Goal: Information Seeking & Learning: Learn about a topic

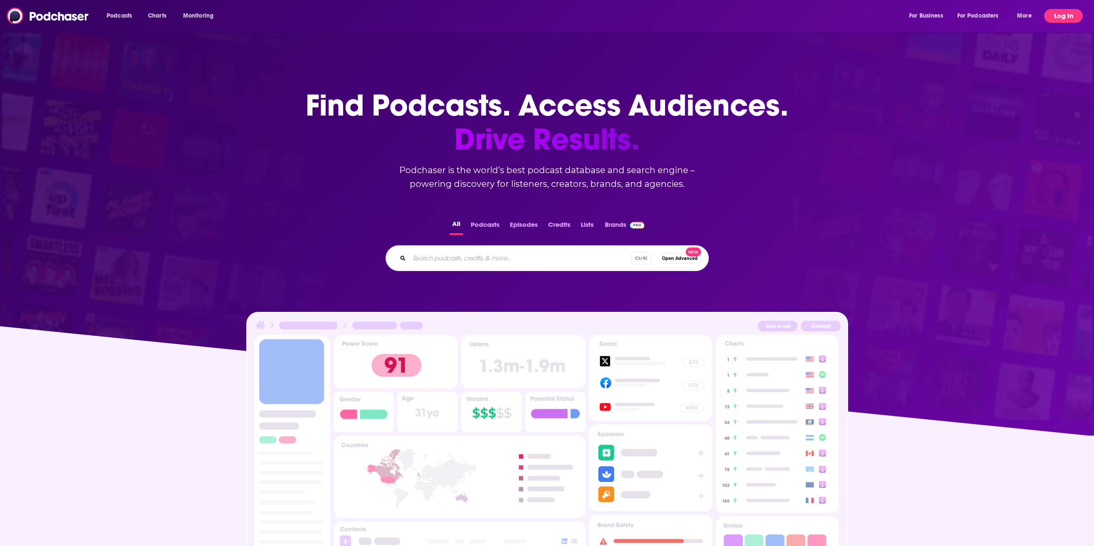
click at [1062, 19] on button "Log In" at bounding box center [1063, 16] width 39 height 14
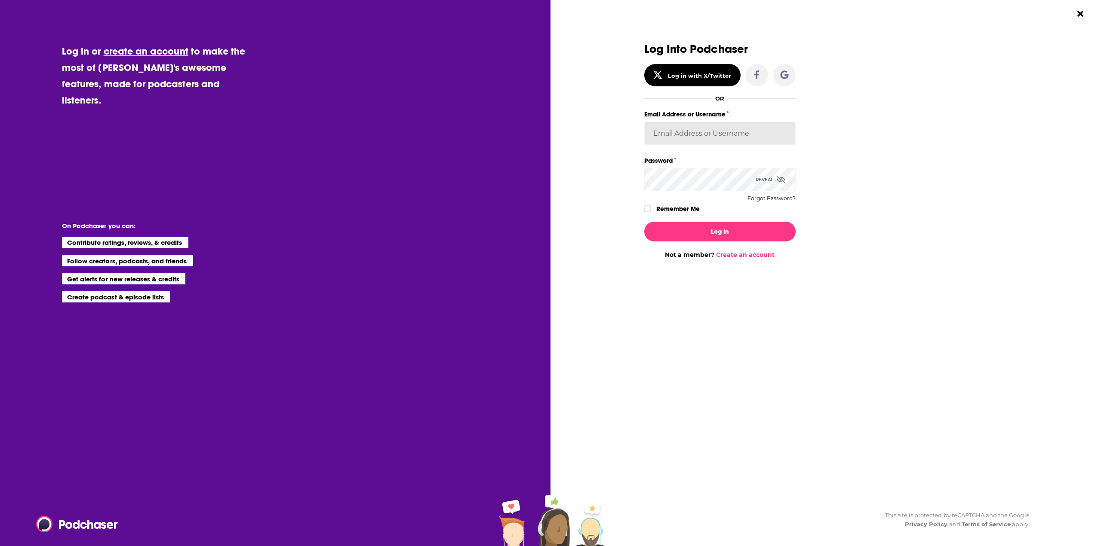
type input "[PERSON_NAME][EMAIL_ADDRESS][PERSON_NAME][DOMAIN_NAME]"
click at [727, 239] on button "Log In" at bounding box center [719, 232] width 151 height 20
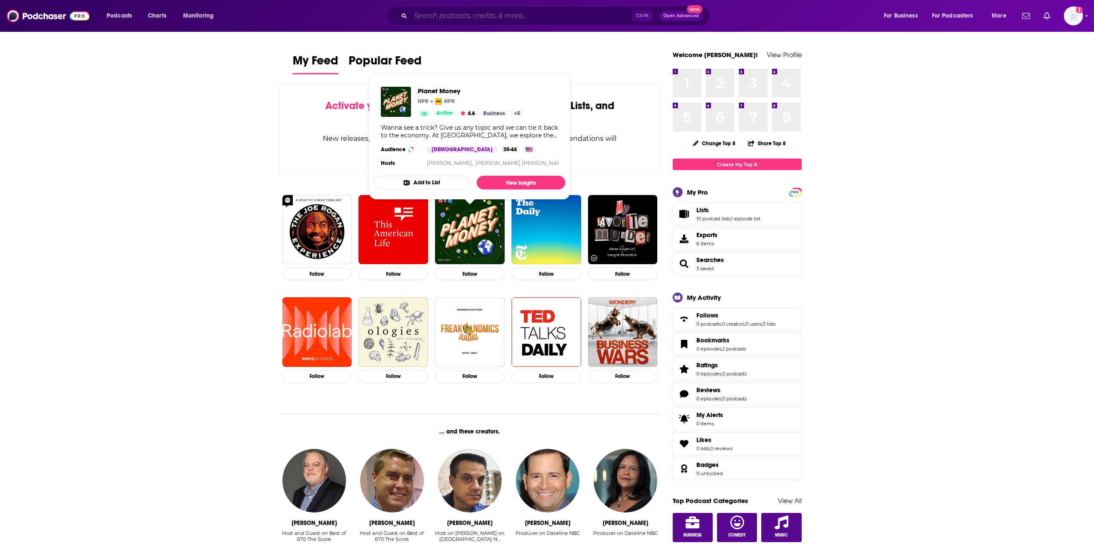
click at [493, 13] on input "Search podcasts, credits, & more..." at bounding box center [522, 16] width 222 height 14
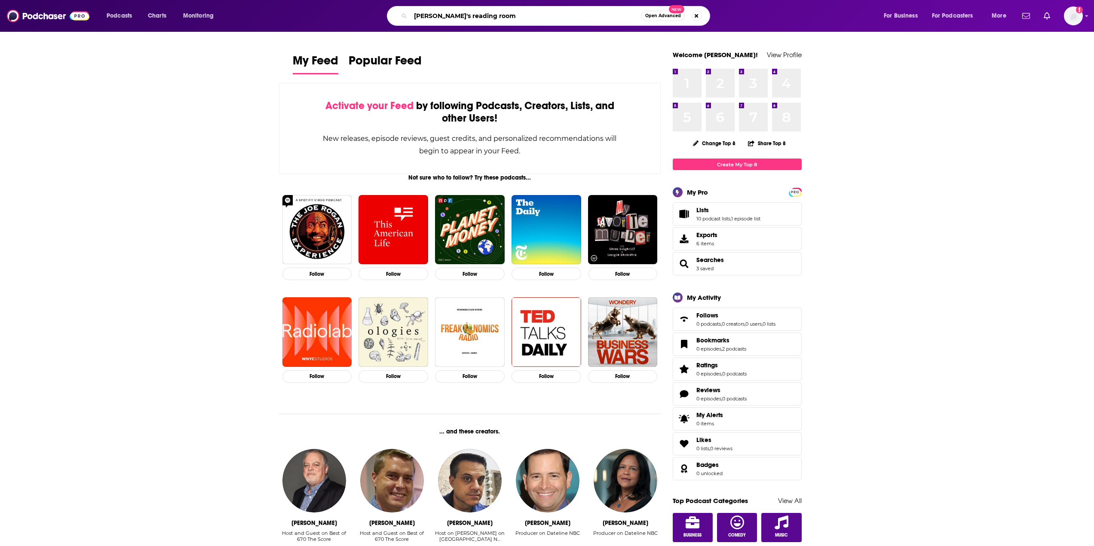
type input "[PERSON_NAME]'s reading room"
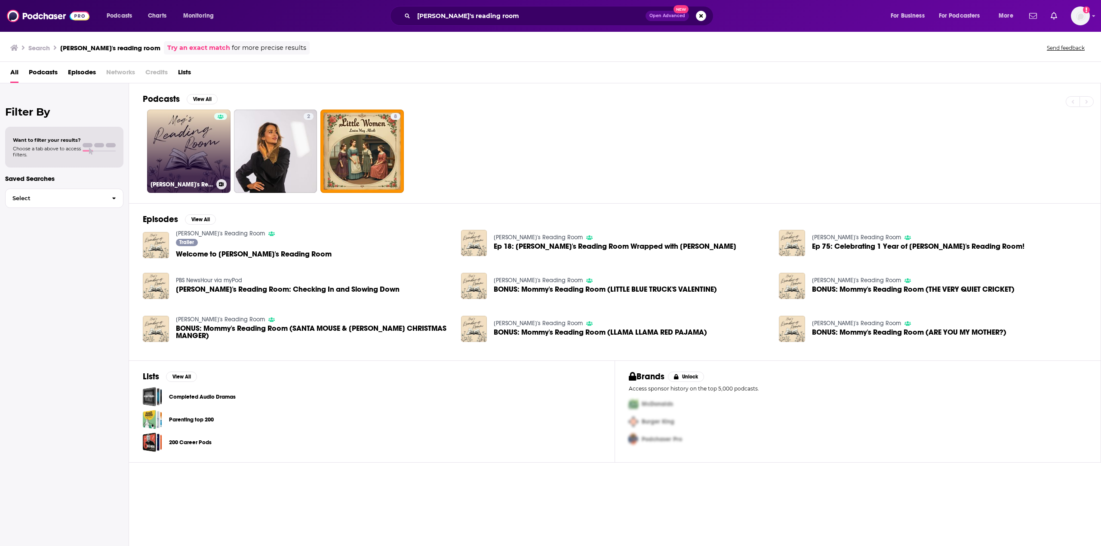
click at [215, 140] on div at bounding box center [220, 146] width 13 height 66
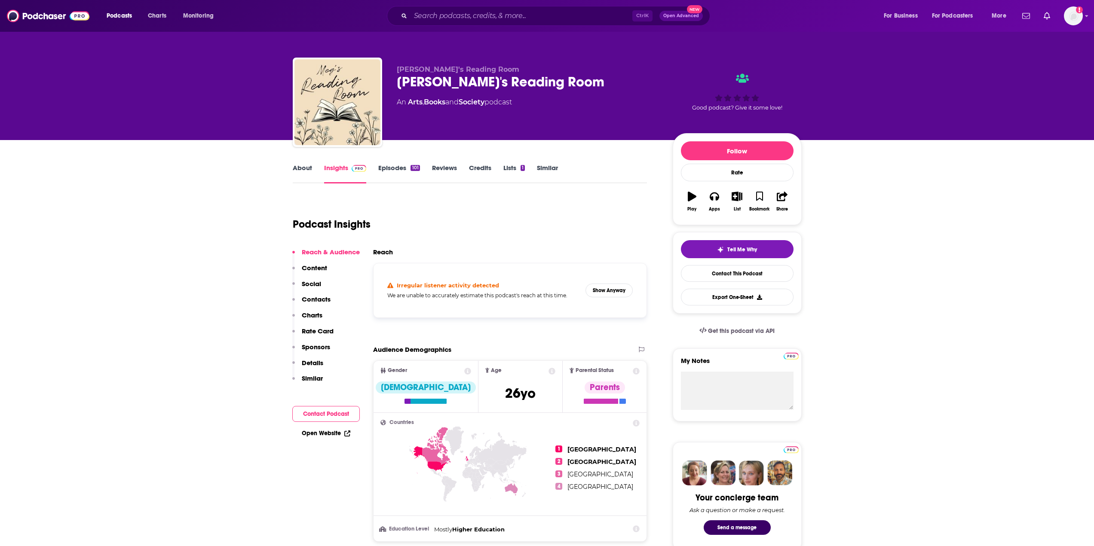
click at [390, 171] on link "Episodes 101" at bounding box center [398, 174] width 41 height 20
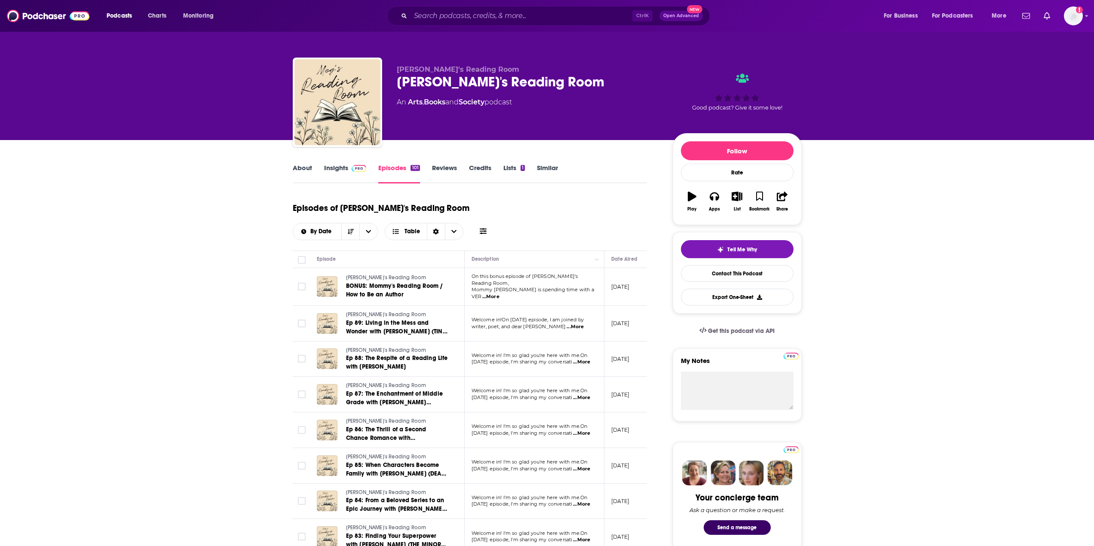
click at [303, 168] on link "About" at bounding box center [302, 174] width 19 height 20
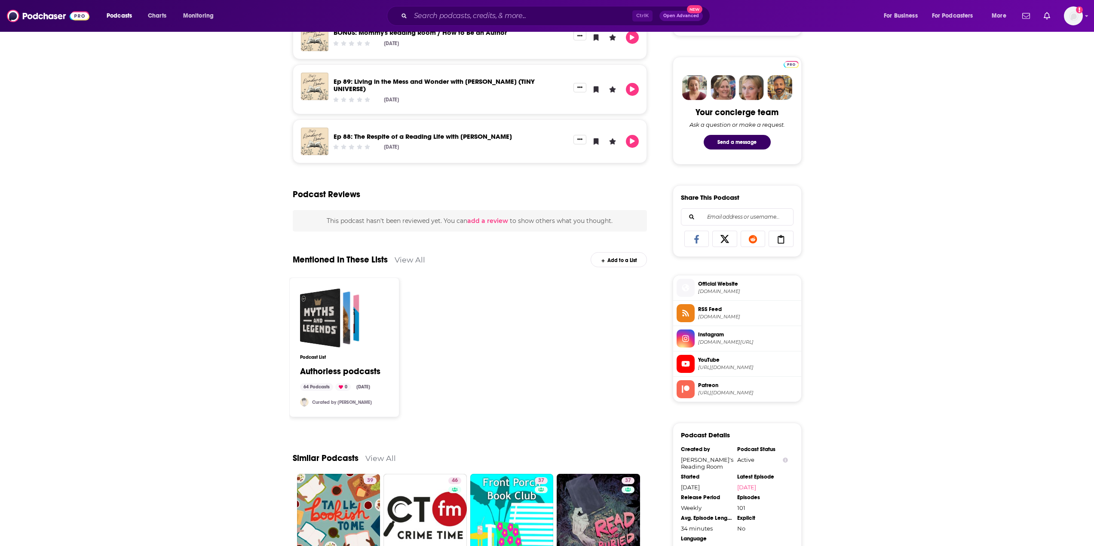
scroll to position [387, 0]
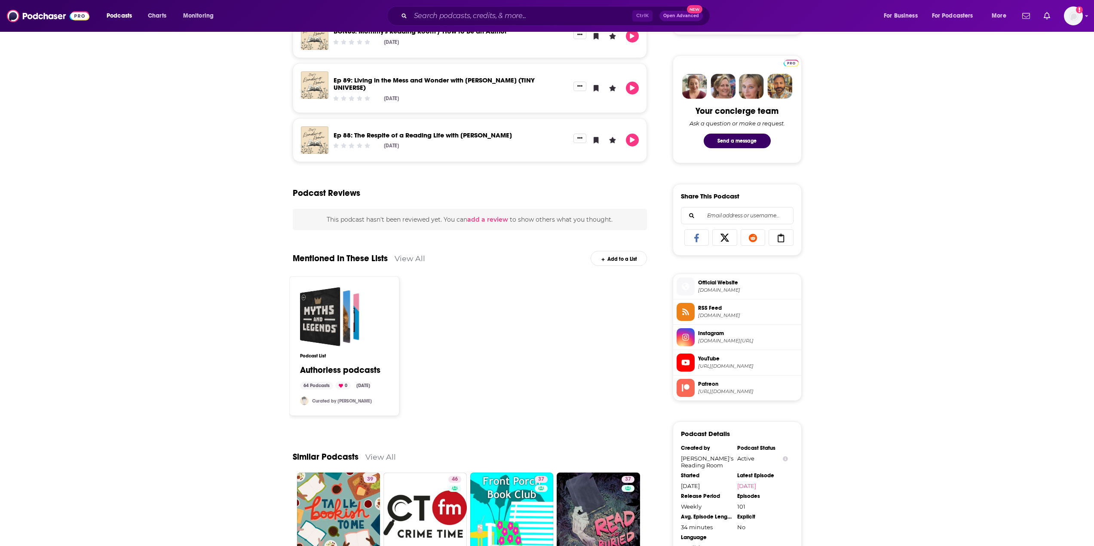
click at [749, 340] on span "[DOMAIN_NAME][URL]" at bounding box center [748, 341] width 100 height 6
